Goal: Find specific page/section: Find specific page/section

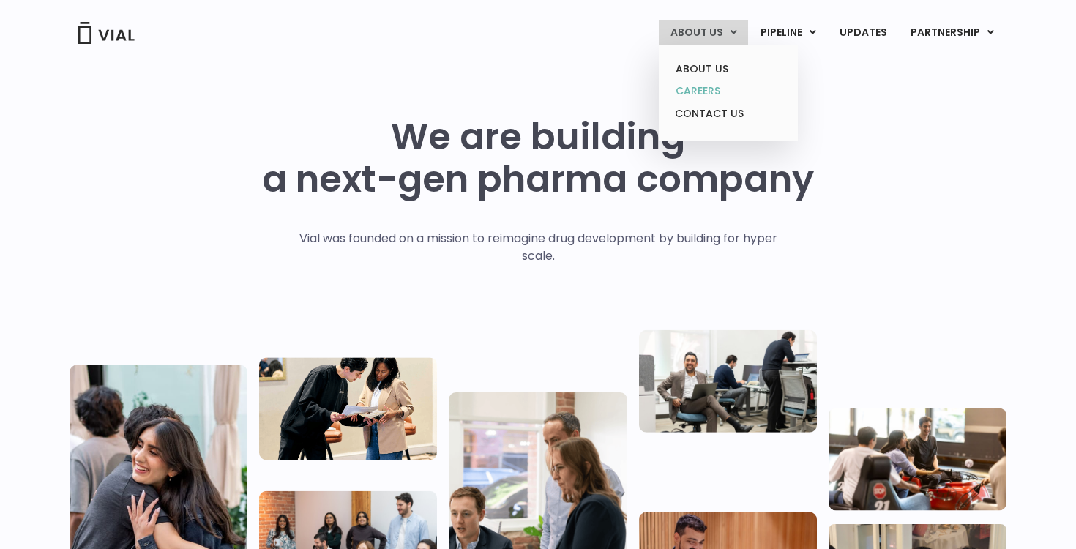
click at [711, 91] on link "CAREERS" at bounding box center [728, 91] width 128 height 23
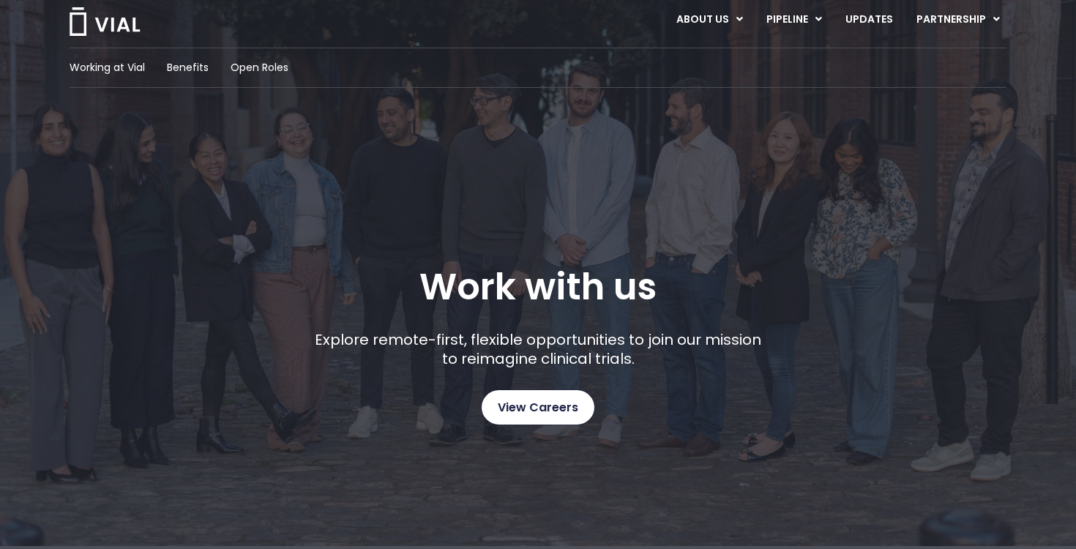
scroll to position [59, 0]
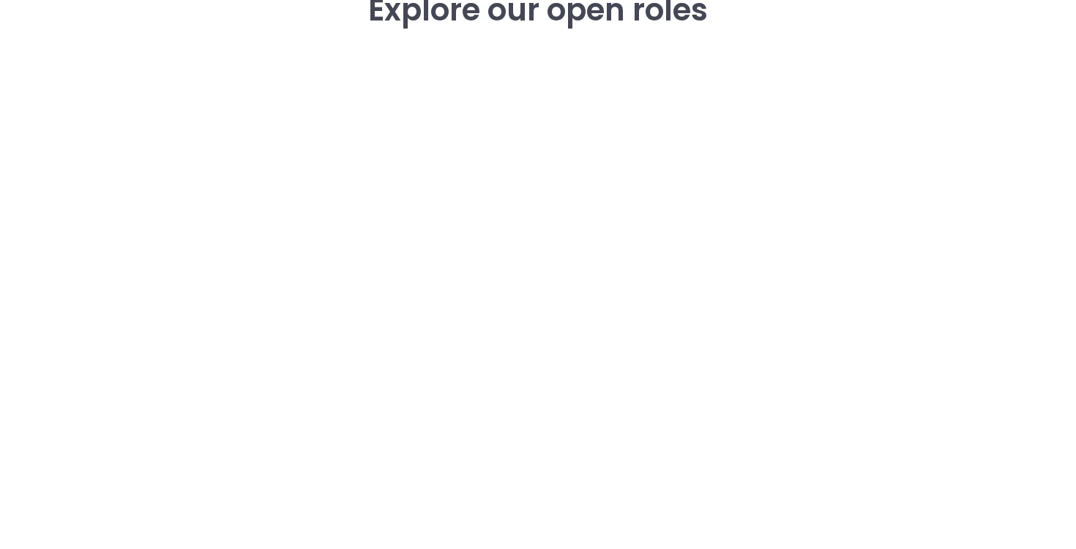
scroll to position [2219, 0]
